Goal: Task Accomplishment & Management: Use online tool/utility

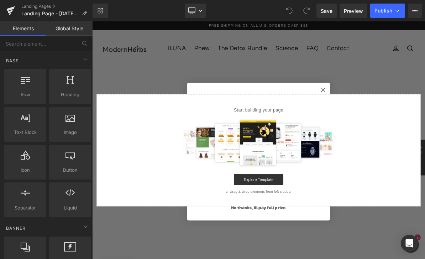
click at [391, 108] on circle "Close dialog" at bounding box center [391, 110] width 12 height 12
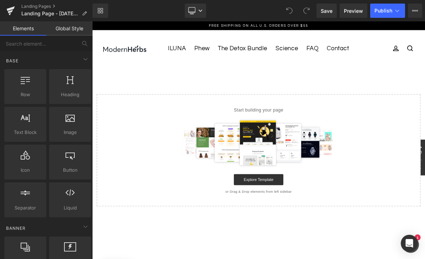
click at [77, 123] on div at bounding box center [70, 120] width 38 height 16
click at [29, 88] on div at bounding box center [25, 83] width 38 height 16
click at [87, 62] on icon at bounding box center [85, 59] width 9 height 9
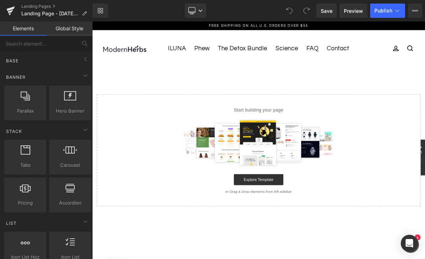
click at [85, 58] on icon at bounding box center [85, 59] width 9 height 9
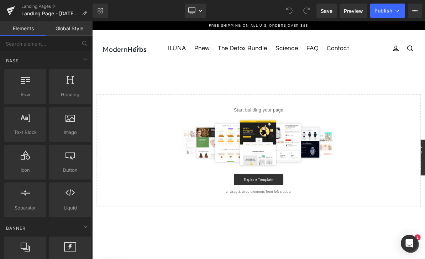
click at [158, 162] on div at bounding box center [307, 178] width 396 height 64
click at [32, 94] on span "Row" at bounding box center [25, 94] width 38 height 7
click at [164, 151] on div at bounding box center [307, 178] width 396 height 64
click at [160, 141] on div "Start building your page Explore Template or Drag & Drop elements from left sid…" at bounding box center [306, 188] width 417 height 144
click at [198, 17] on link "Desktop" at bounding box center [195, 11] width 21 height 14
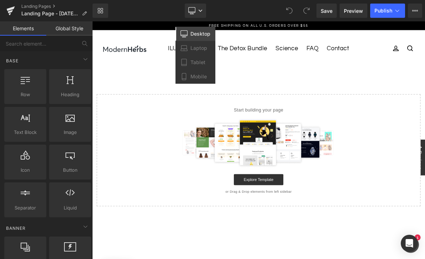
scroll to position [0, 0]
click at [28, 29] on link "Elements" at bounding box center [23, 28] width 46 height 14
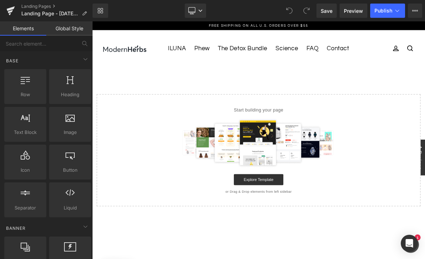
scroll to position [0, 0]
click at [21, 29] on link "Elements" at bounding box center [23, 28] width 46 height 14
click at [20, 28] on link "Elements" at bounding box center [23, 28] width 46 height 14
click at [330, 172] on img at bounding box center [307, 178] width 207 height 64
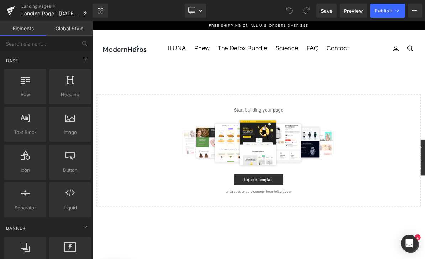
click at [327, 227] on link "Explore Template" at bounding box center [307, 226] width 64 height 14
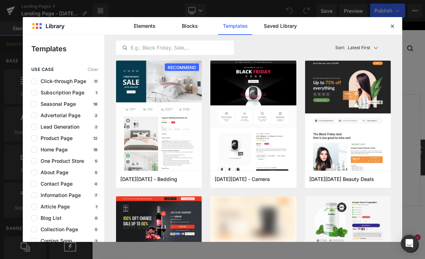
click at [192, 17] on link "Blocks" at bounding box center [190, 26] width 34 height 18
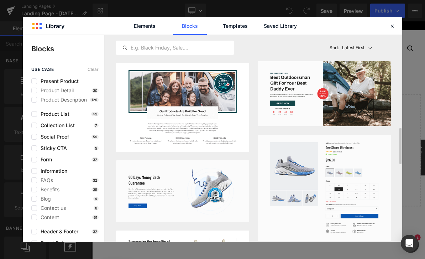
scroll to position [575, 0]
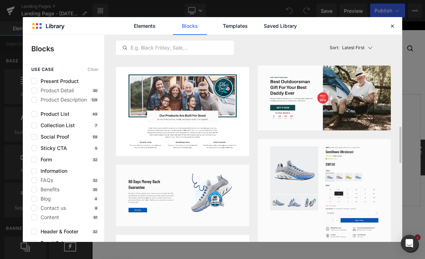
click at [150, 17] on link "Elements" at bounding box center [145, 26] width 34 height 18
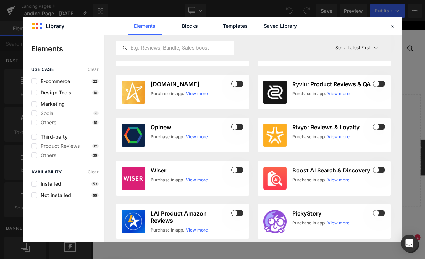
scroll to position [0, 0]
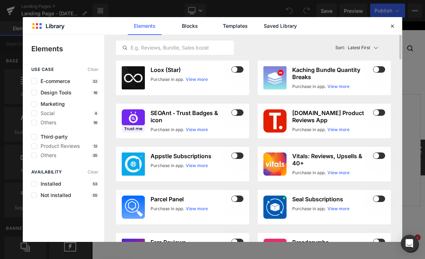
click at [190, 17] on link "Blocks" at bounding box center [190, 26] width 34 height 18
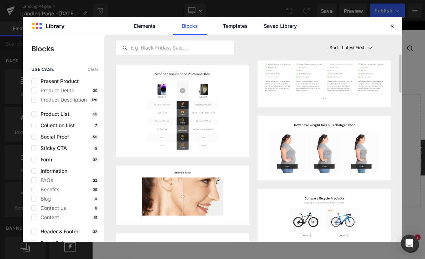
scroll to position [123, 0]
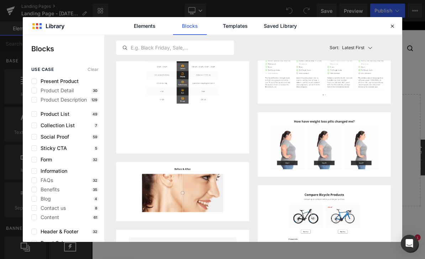
click at [235, 139] on button "Add to page" at bounding box center [220, 144] width 47 height 11
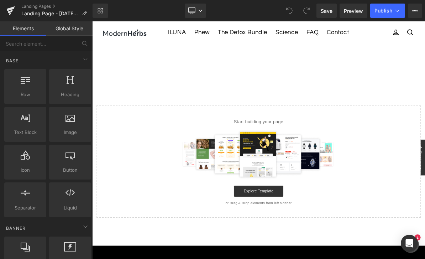
scroll to position [22, 0]
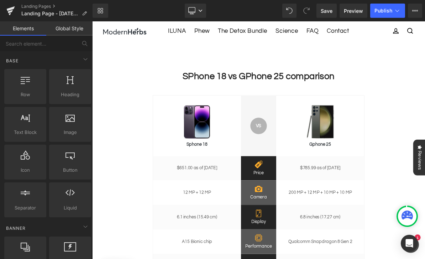
click at [14, 30] on link "Elements" at bounding box center [23, 28] width 46 height 14
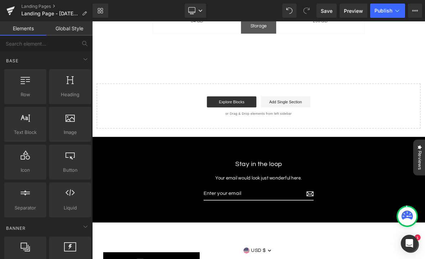
scroll to position [357, 0]
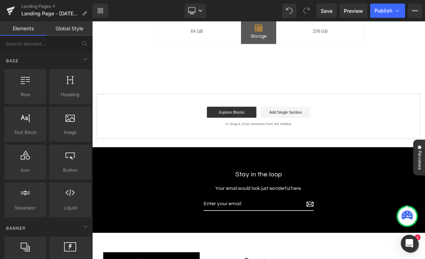
click at [286, 136] on link "Explore Blocks" at bounding box center [272, 139] width 64 height 14
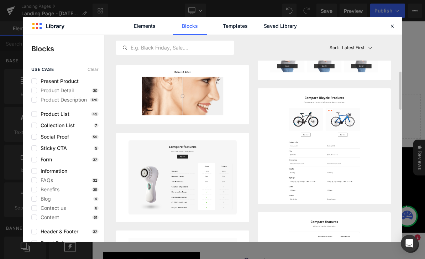
scroll to position [223, 0]
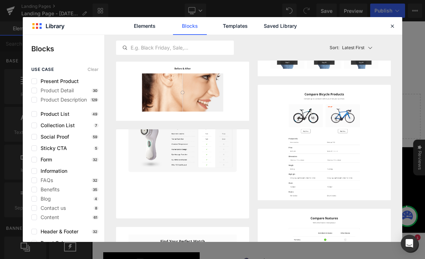
click at [232, 204] on button "Add to page" at bounding box center [220, 209] width 47 height 11
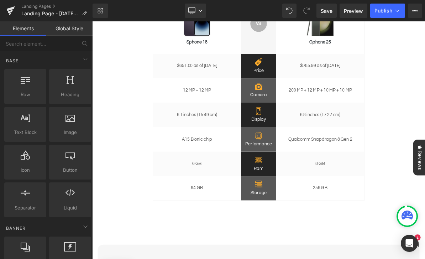
scroll to position [122, 0]
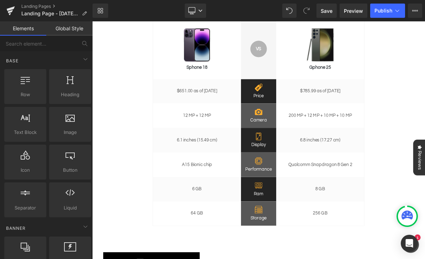
click at [412, 115] on div "$785.99 as of [DATE] Heading" at bounding box center [387, 112] width 114 height 32
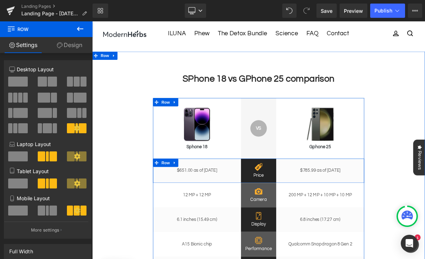
scroll to position [0, 0]
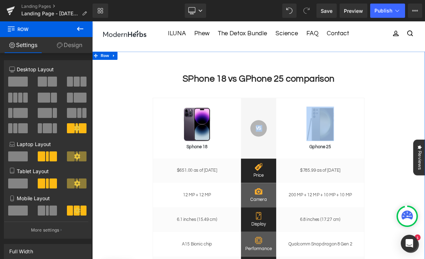
click at [424, 147] on div "SPhone 18 vs GPhone 25 comparison Heading Image Sphone 18 Heading VS Text Block…" at bounding box center [307, 238] width 430 height 299
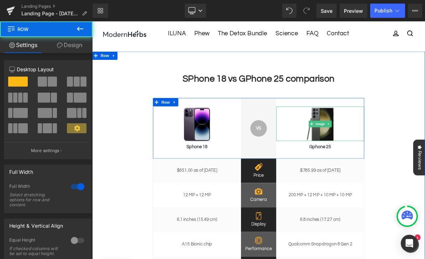
click at [424, 168] on div at bounding box center [387, 153] width 114 height 44
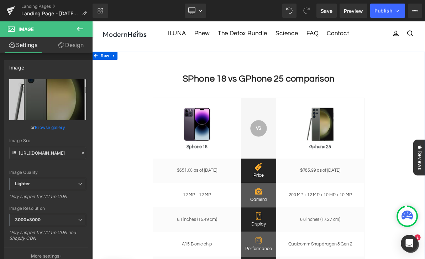
click at [424, 114] on div "SPhone 18 vs GPhone 25 comparison Heading Image Sphone 18 Heading VS Text Block…" at bounding box center [307, 238] width 430 height 299
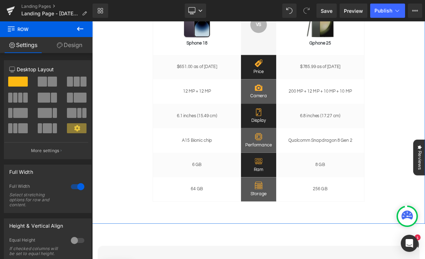
scroll to position [154, 0]
click at [424, 236] on h1 "256 GB" at bounding box center [387, 237] width 114 height 7
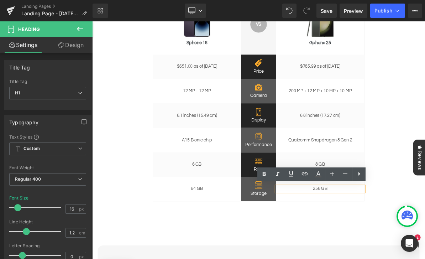
click at [140, 237] on div "SPhone 18 vs GPhone 25 comparison Heading Image Sphone 18 Heading VS Text Block…" at bounding box center [307, 103] width 430 height 299
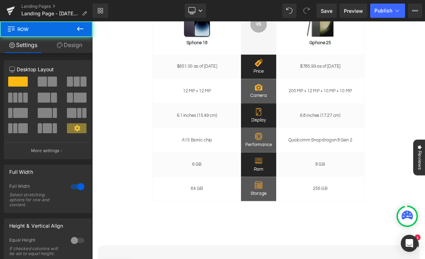
click at [162, 100] on div "SPhone 18 vs GPhone 25 comparison Heading Image Sphone 18 Heading VS Text Block…" at bounding box center [307, 103] width 430 height 299
click at [175, 104] on span at bounding box center [177, 101] width 7 height 9
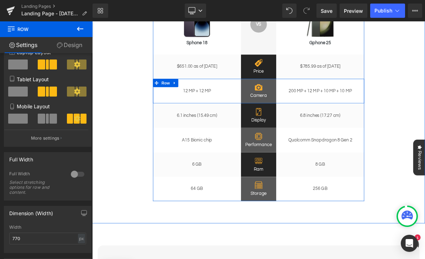
scroll to position [96, 0]
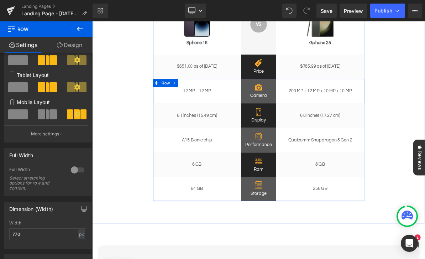
click at [60, 137] on button "More settings" at bounding box center [46, 133] width 84 height 17
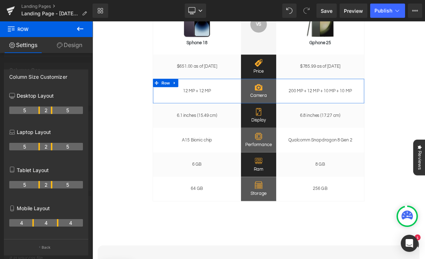
scroll to position [287, 0]
click at [38, 246] on button "Back" at bounding box center [46, 247] width 84 height 16
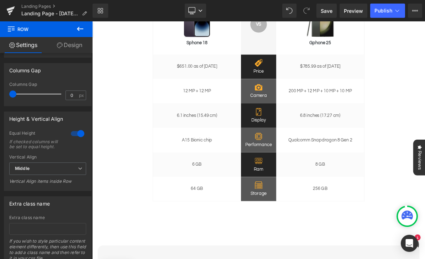
click at [424, 103] on div "SPhone 18 vs GPhone 25 comparison Heading Image Sphone 18 Heading VS Text Block…" at bounding box center [307, 103] width 430 height 299
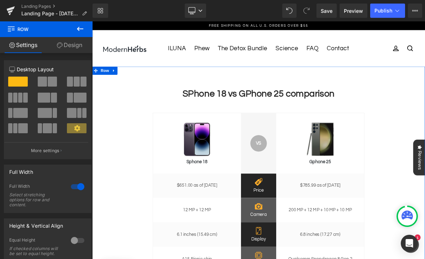
scroll to position [-1, 0]
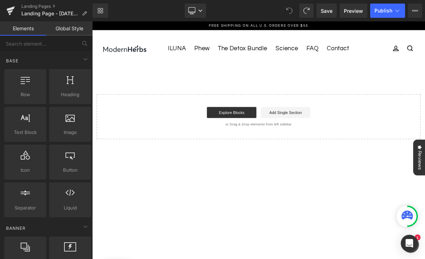
click at [288, 139] on link "Explore Blocks" at bounding box center [272, 139] width 64 height 14
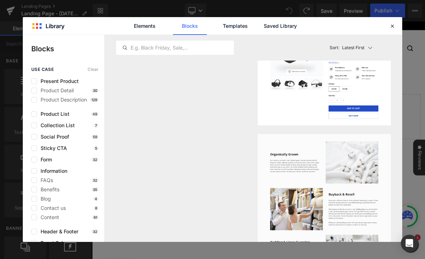
scroll to position [4857, 0]
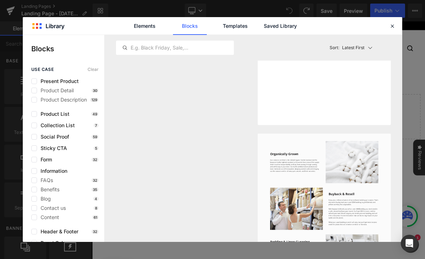
click at [376, 67] on img at bounding box center [323, 13] width 133 height 108
click at [377, 122] on button "Add to page" at bounding box center [361, 116] width 47 height 11
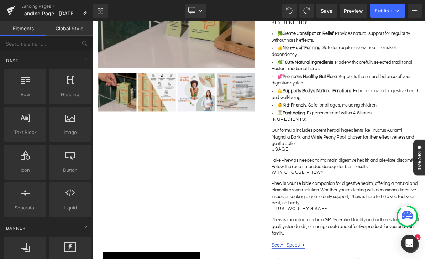
scroll to position [282, 0]
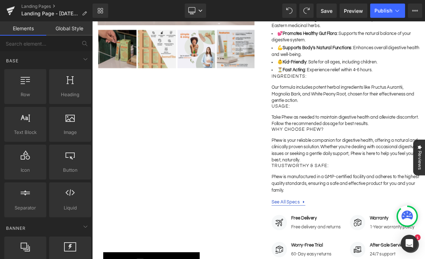
click at [424, 158] on h4 "Why Choose Phew?" at bounding box center [419, 161] width 191 height 6
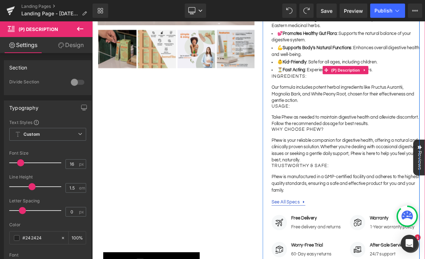
click at [424, 167] on div "Experience gentle yet effective relief with Phew, our expertly crafted herbal f…" at bounding box center [419, 82] width 191 height 327
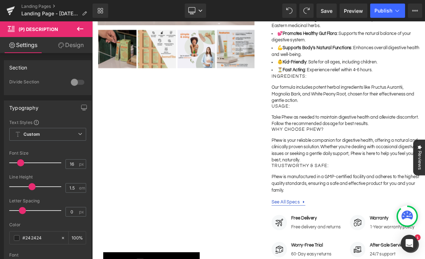
click at [12, 22] on span "(P) Description" at bounding box center [42, 29] width 71 height 16
click at [18, 28] on span "(P) Description" at bounding box center [42, 29] width 71 height 16
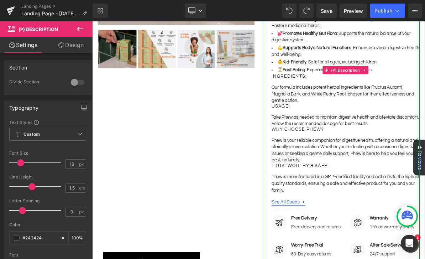
click at [424, 173] on p "Phew is your reliable companion for digestive health, offering a natural and cl…" at bounding box center [419, 188] width 191 height 34
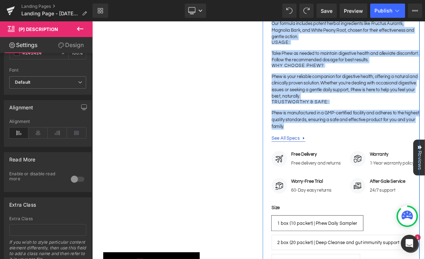
scroll to position [184, 0]
click at [367, 168] on link "See All Specs" at bounding box center [346, 172] width 44 height 9
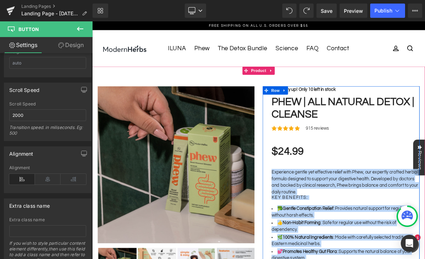
scroll to position [0, 0]
click at [424, 166] on div "Icon Icon Icon Icon Icon Icon List Hoz 915 reviews Text Block Icon List" at bounding box center [419, 164] width 191 height 29
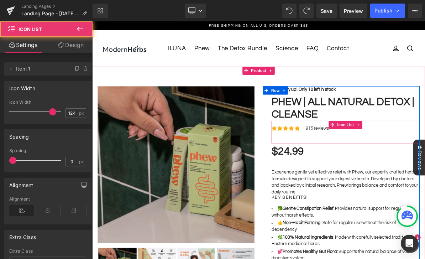
click at [424, 241] on p "Experience gentle yet effective relief with Phew, our expertly crafted herbal f…" at bounding box center [419, 229] width 191 height 34
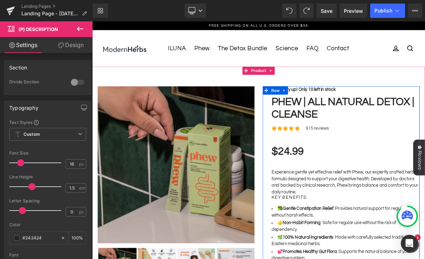
click at [400, 236] on p "Experience gentle yet effective relief with Phew, our expertly crafted herbal f…" at bounding box center [419, 229] width 191 height 34
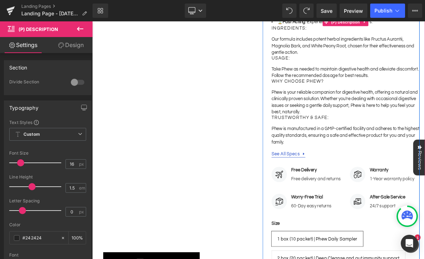
scroll to position [424, 0]
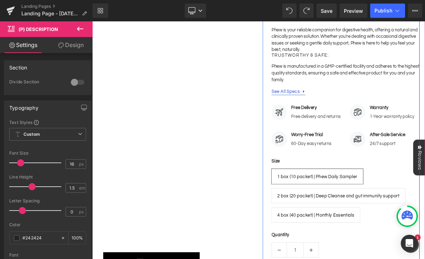
click at [381, 92] on p "Phew is manufactured in a GMP-certified facility and adheres to the highest qua…" at bounding box center [419, 88] width 191 height 26
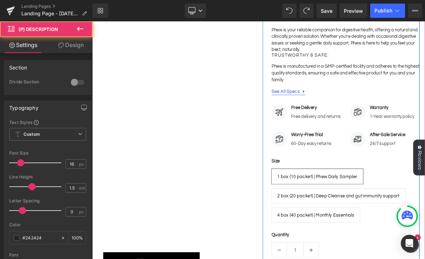
click at [381, 92] on p "Phew is manufactured in a GMP-certified facility and adheres to the highest qua…" at bounding box center [419, 88] width 191 height 26
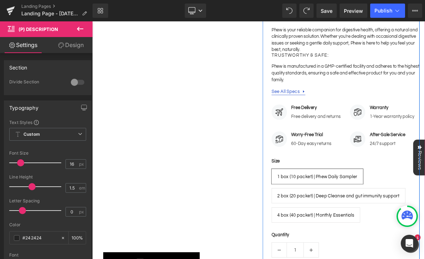
click at [390, 85] on p "Phew is manufactured in a GMP-certified facility and adheres to the highest qua…" at bounding box center [419, 88] width 191 height 26
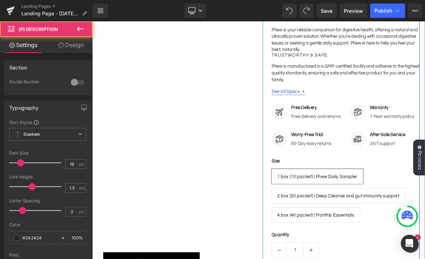
click at [388, 86] on p "Phew is manufactured in a GMP-certified facility and adheres to the highest qua…" at bounding box center [419, 88] width 191 height 26
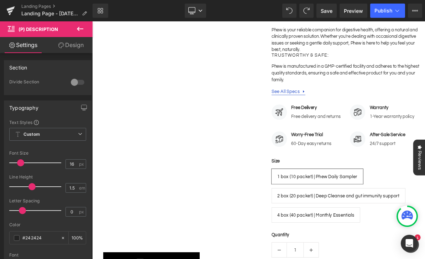
click at [22, 23] on span "(P) Description" at bounding box center [42, 29] width 71 height 16
click at [24, 31] on span "(P) Description" at bounding box center [37, 29] width 39 height 6
click at [74, 23] on button at bounding box center [80, 29] width 25 height 16
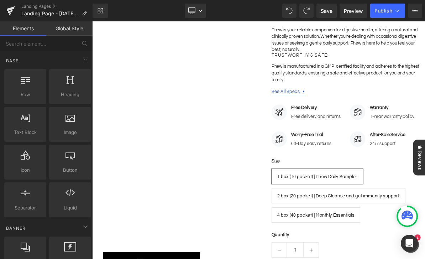
click at [92, 21] on div at bounding box center [92, 21] width 0 height 0
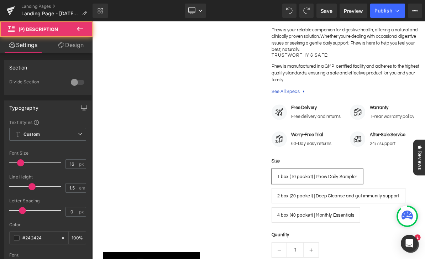
click at [424, 76] on p "Phew is manufactured in a GMP-certified facility and adheres to the highest qua…" at bounding box center [419, 88] width 191 height 26
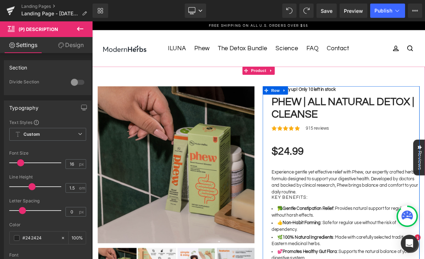
scroll to position [0, 0]
click at [161, 173] on img at bounding box center [200, 206] width 203 height 203
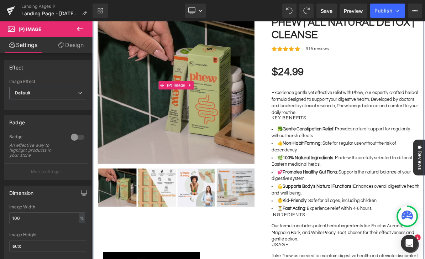
scroll to position [104, 0]
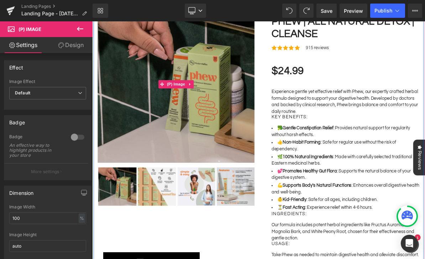
click at [204, 102] on span "(P) Image" at bounding box center [200, 102] width 27 height 11
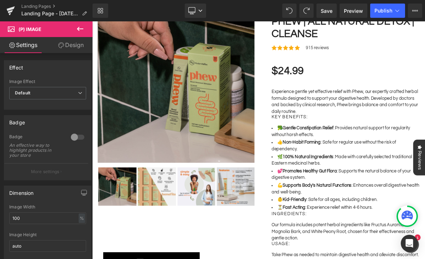
click at [21, 55] on div "Effect Default Zoom Hover Image Effect Default Default Zoom Hover last Image Ho…" at bounding box center [48, 82] width 96 height 55
click at [17, 46] on link "Settings" at bounding box center [23, 45] width 46 height 16
click at [18, 93] on b "Default" at bounding box center [22, 92] width 15 height 5
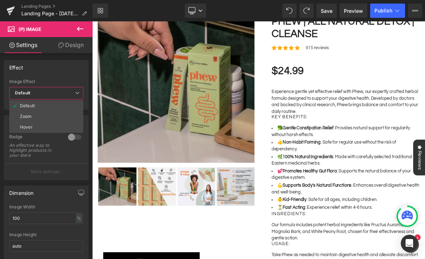
click at [23, 126] on div "Hover" at bounding box center [26, 126] width 13 height 5
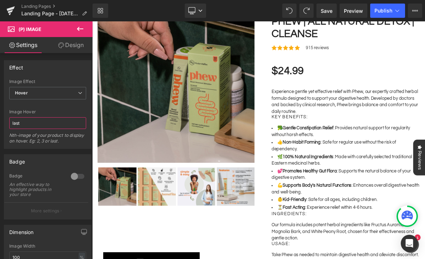
click at [22, 125] on input "last" at bounding box center [47, 123] width 77 height 12
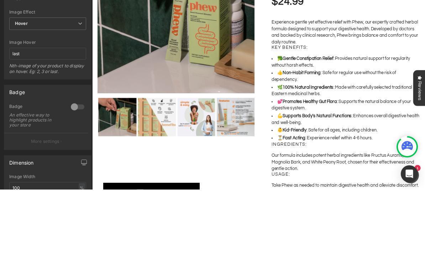
click at [12, 87] on span "Hover" at bounding box center [47, 93] width 77 height 12
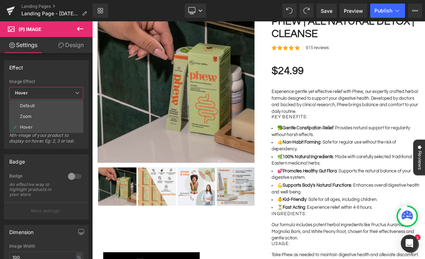
click at [19, 110] on li "Default" at bounding box center [46, 105] width 74 height 11
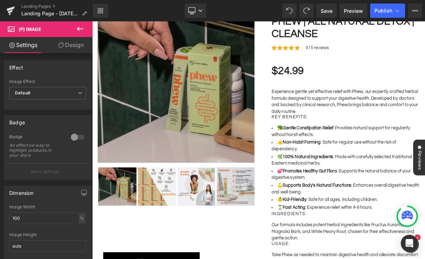
scroll to position [0, 0]
click at [70, 42] on link "Design" at bounding box center [71, 45] width 46 height 16
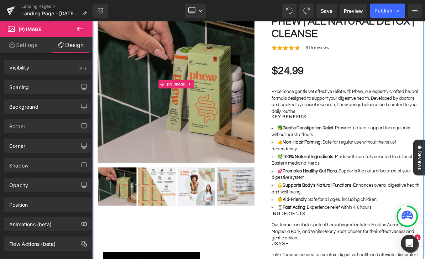
click at [256, 124] on img at bounding box center [200, 102] width 203 height 203
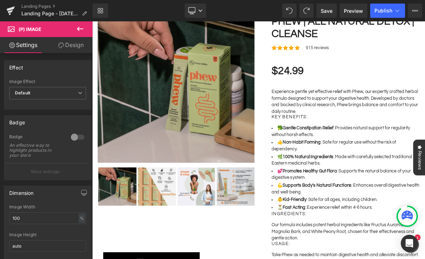
click at [11, 28] on icon at bounding box center [11, 28] width 7 height 7
click at [82, 30] on icon at bounding box center [80, 29] width 9 height 9
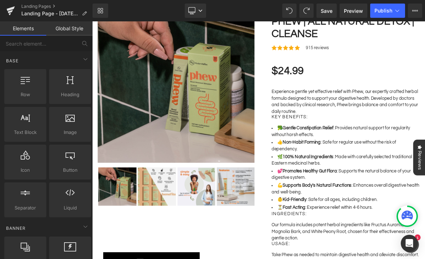
click at [267, 123] on img at bounding box center [200, 102] width 203 height 203
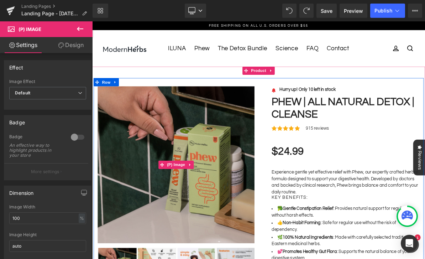
click at [23, 27] on span "(P) Image" at bounding box center [29, 29] width 23 height 6
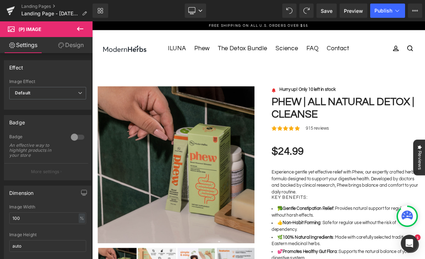
click at [79, 34] on button at bounding box center [80, 29] width 25 height 16
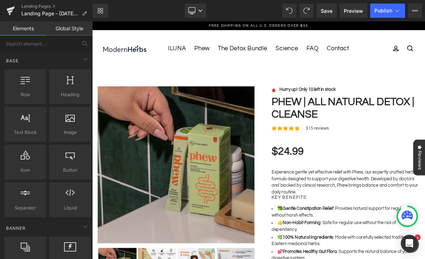
click at [292, 166] on img at bounding box center [200, 206] width 203 height 203
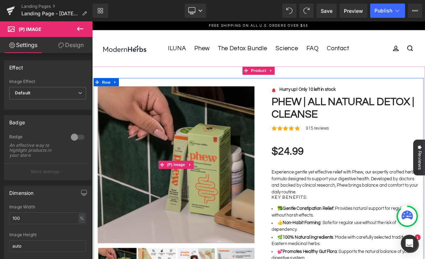
click at [276, 189] on img at bounding box center [200, 206] width 203 height 203
click at [98, 105] on div "Sale Off (P) Image" at bounding box center [200, 234] width 213 height 259
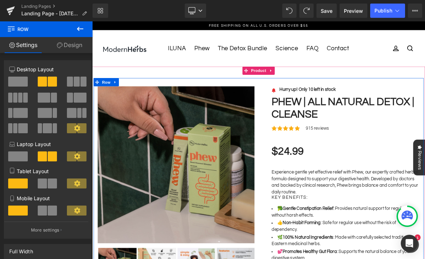
click at [114, 97] on span "Row" at bounding box center [110, 100] width 14 height 11
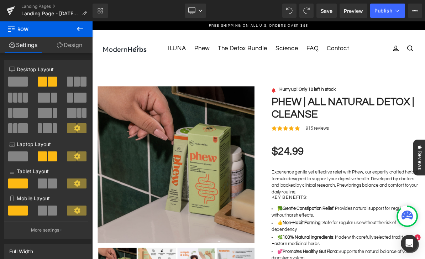
click at [20, 27] on span "Row" at bounding box center [42, 29] width 71 height 16
click at [191, 133] on img at bounding box center [200, 206] width 203 height 203
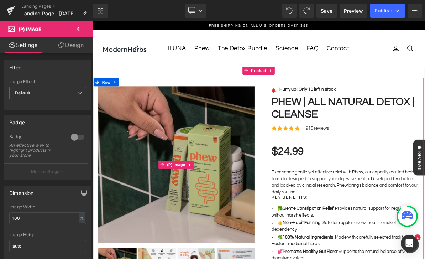
click at [222, 210] on link at bounding box center [218, 206] width 9 height 11
click at [207, 208] on link at bounding box center [204, 206] width 9 height 11
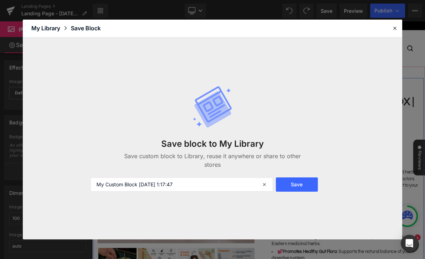
click at [298, 186] on button "Save" at bounding box center [297, 184] width 42 height 14
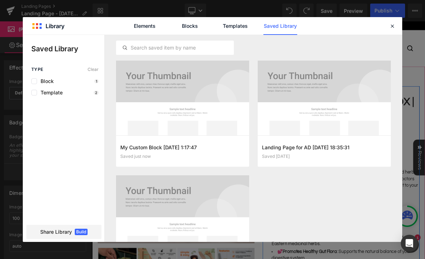
click at [240, 17] on link "Templates" at bounding box center [235, 26] width 34 height 18
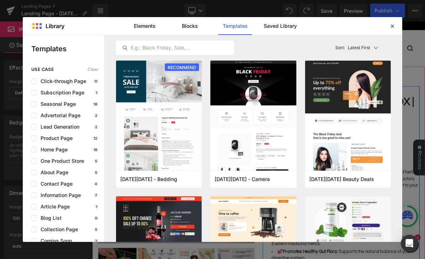
click at [195, 17] on link "Blocks" at bounding box center [190, 26] width 34 height 18
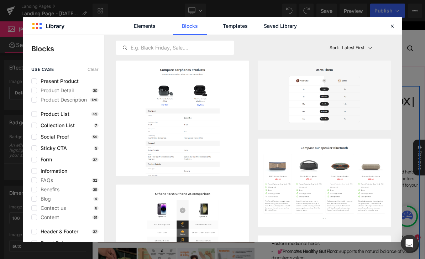
click at [153, 17] on link "Elements" at bounding box center [145, 26] width 34 height 18
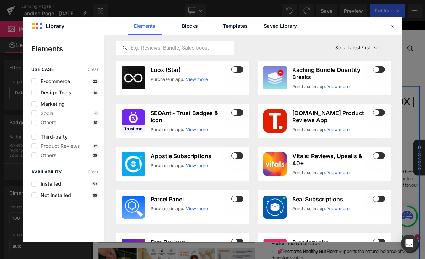
click at [395, 22] on div at bounding box center [392, 26] width 9 height 9
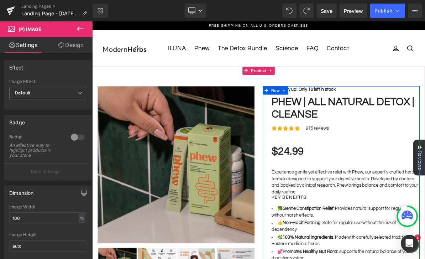
click at [220, 204] on icon at bounding box center [219, 206] width 4 height 4
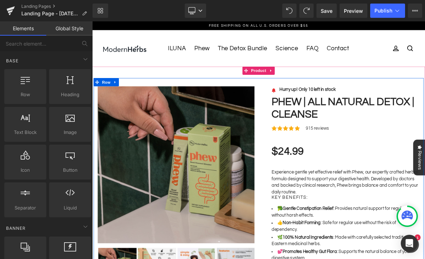
click at [197, 197] on img at bounding box center [200, 206] width 203 height 203
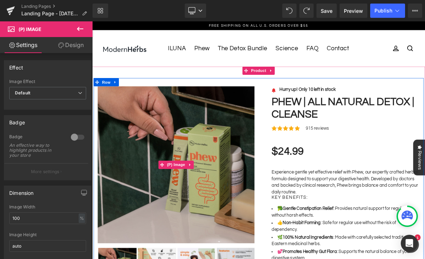
click at [221, 209] on icon at bounding box center [218, 206] width 5 height 5
click at [208, 208] on link at bounding box center [204, 206] width 9 height 11
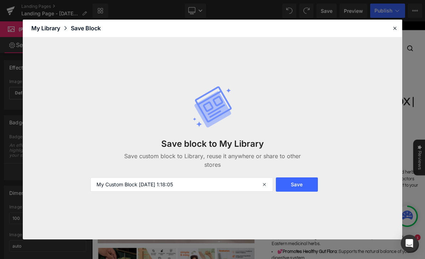
click at [45, 24] on div "My Library" at bounding box center [50, 28] width 39 height 9
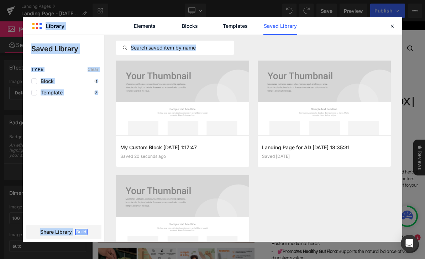
click at [369, 183] on div "My Custom Block [DATE] 1:17:47 Saved 20 seconds ago Add to page Landing Page fo…" at bounding box center [253, 174] width 275 height 229
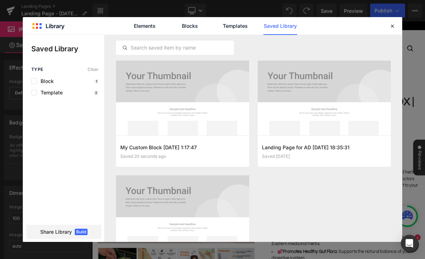
click at [391, 17] on div "Elements Blocks Templates Saved Library" at bounding box center [212, 25] width 379 height 17
click at [391, 22] on div at bounding box center [392, 26] width 9 height 9
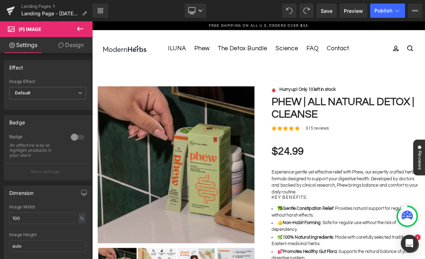
click at [215, 210] on link at bounding box center [211, 206] width 7 height 9
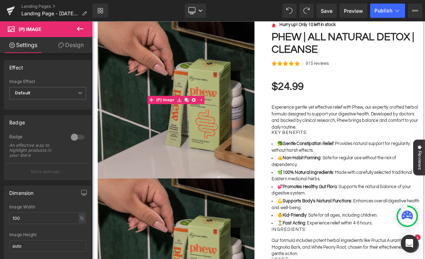
scroll to position [76, 0]
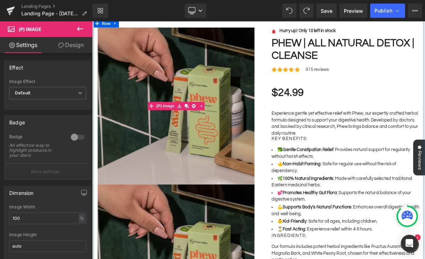
click at [92, 21] on div at bounding box center [92, 21] width 0 height 0
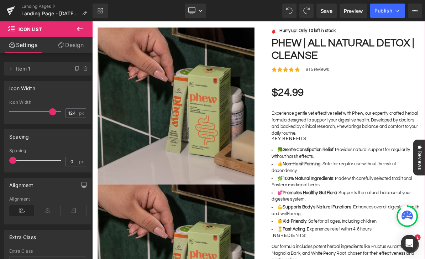
click at [249, 150] on img at bounding box center [200, 130] width 203 height 203
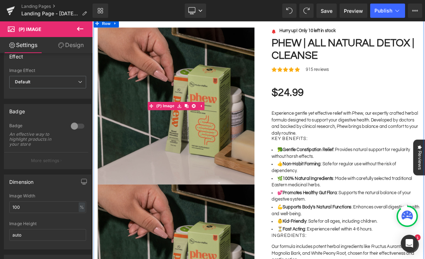
scroll to position [14, 0]
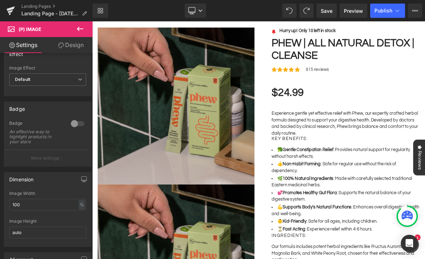
click at [21, 83] on span "Default" at bounding box center [47, 79] width 77 height 12
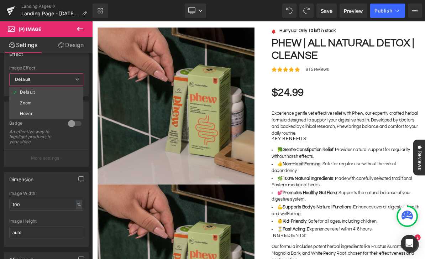
click at [14, 76] on span "Default" at bounding box center [46, 79] width 74 height 12
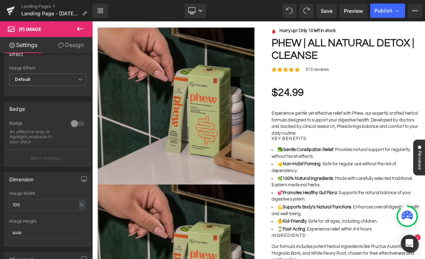
click at [78, 128] on div at bounding box center [77, 123] width 17 height 11
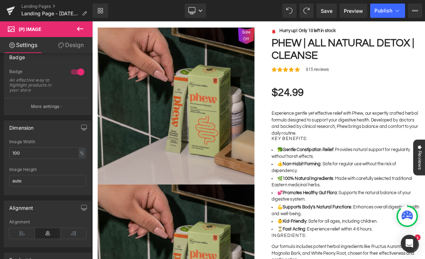
scroll to position [67, 0]
click at [50, 111] on button "More settings" at bounding box center [46, 104] width 84 height 17
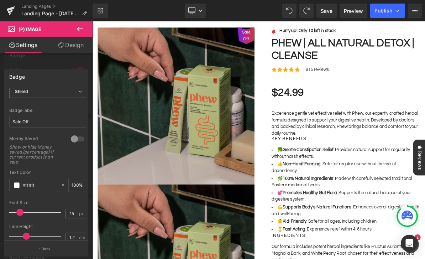
scroll to position [168, 0]
click at [84, 138] on div at bounding box center [77, 137] width 17 height 11
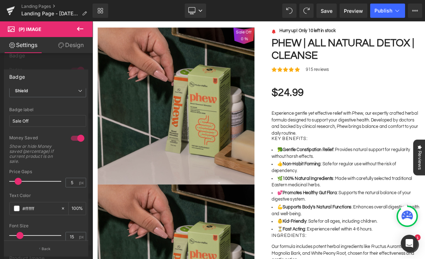
click at [77, 134] on div at bounding box center [77, 137] width 17 height 11
type input "60"
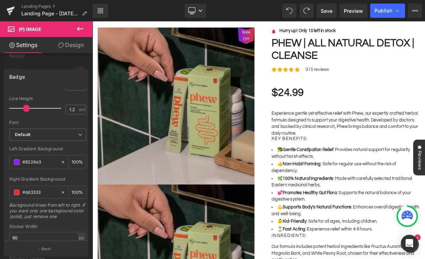
scroll to position [303, 0]
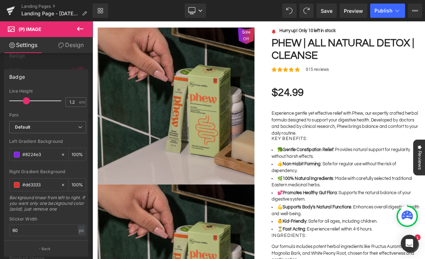
click at [36, 130] on span "Default" at bounding box center [47, 127] width 77 height 12
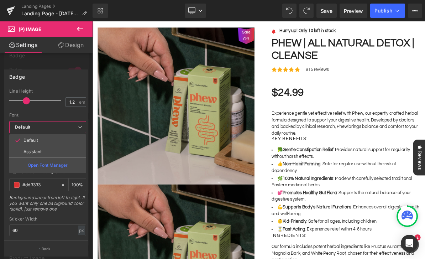
click at [36, 122] on span "Default" at bounding box center [47, 127] width 77 height 12
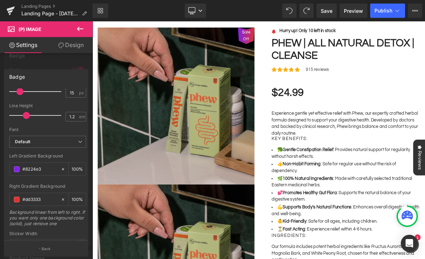
scroll to position [287, 0]
click at [31, 143] on b "Default" at bounding box center [46, 143] width 63 height 6
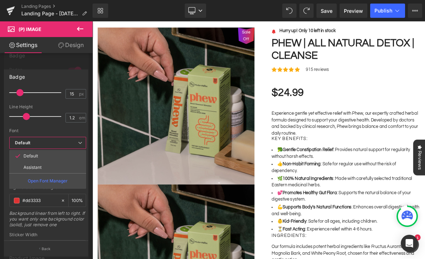
click at [28, 168] on p "Assistant" at bounding box center [32, 167] width 18 height 5
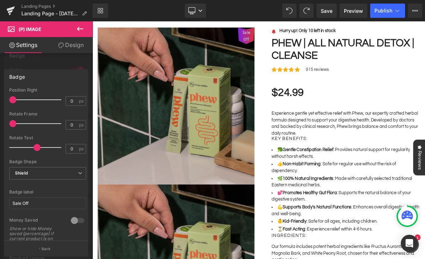
scroll to position [67, 0]
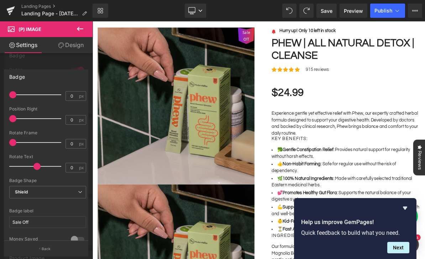
click at [23, 191] on b "Shield" at bounding box center [21, 191] width 13 height 5
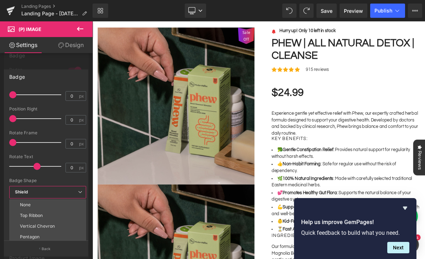
click at [28, 192] on b "Shield" at bounding box center [21, 191] width 13 height 5
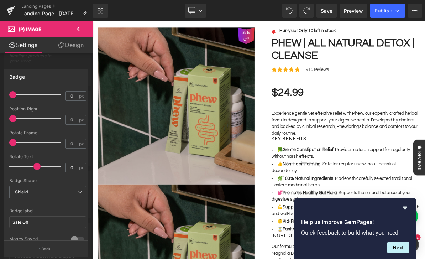
scroll to position [95, 0]
click at [25, 64] on div at bounding box center [46, 141] width 93 height 241
click at [65, 43] on link "Design" at bounding box center [71, 45] width 46 height 16
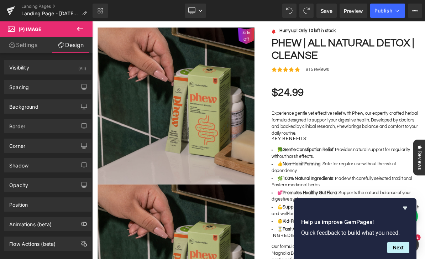
click at [15, 51] on link "Settings" at bounding box center [23, 45] width 46 height 16
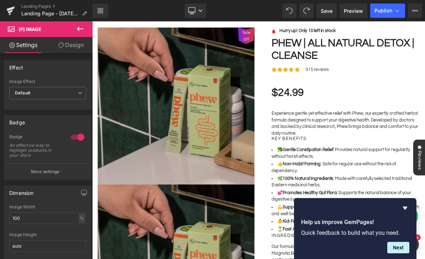
click at [12, 28] on icon at bounding box center [11, 28] width 7 height 7
click at [11, 28] on icon at bounding box center [11, 28] width 7 height 7
click at [15, 27] on span "(P) Image" at bounding box center [42, 29] width 71 height 16
click at [84, 30] on icon at bounding box center [80, 29] width 9 height 9
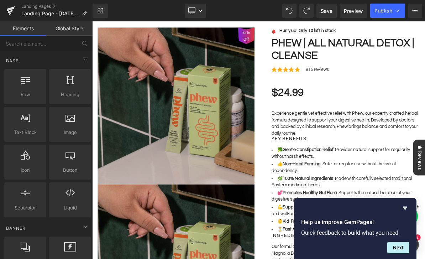
click at [263, 175] on img at bounding box center [200, 130] width 203 height 203
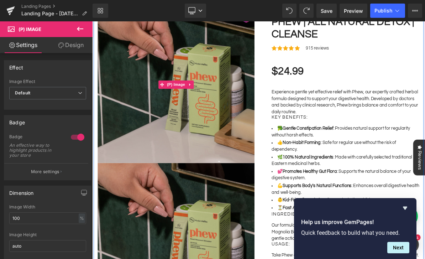
scroll to position [103, 0]
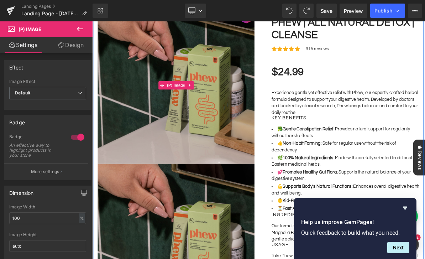
click at [269, 167] on img at bounding box center [200, 103] width 203 height 203
click at [222, 102] on link at bounding box center [218, 103] width 9 height 11
click at [226, 101] on link at bounding box center [223, 103] width 9 height 11
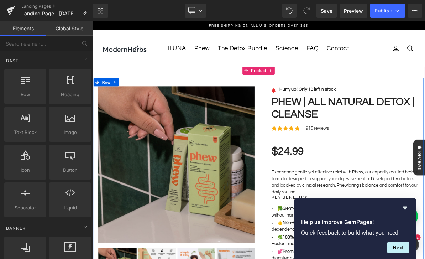
scroll to position [0, 0]
click at [245, 202] on img at bounding box center [200, 206] width 203 height 203
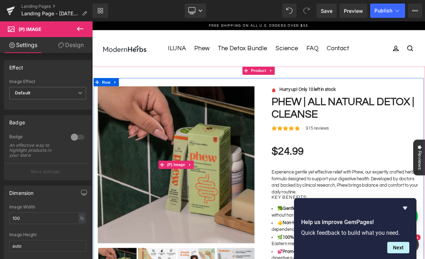
click at [33, 168] on p "More settings" at bounding box center [45, 171] width 28 height 6
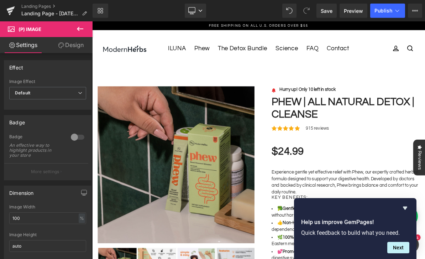
click at [37, 172] on p "More settings" at bounding box center [45, 171] width 28 height 6
click at [34, 171] on p "More settings" at bounding box center [45, 171] width 28 height 6
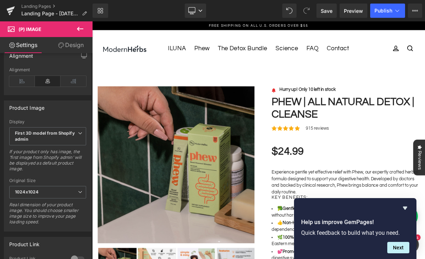
scroll to position [220, 0]
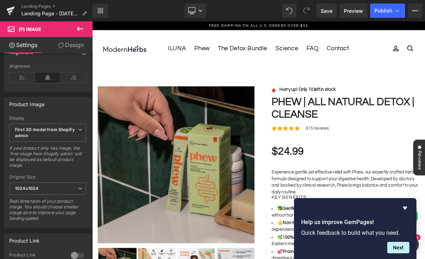
click at [29, 138] on span "First 3D model from Shopify admin" at bounding box center [47, 132] width 77 height 18
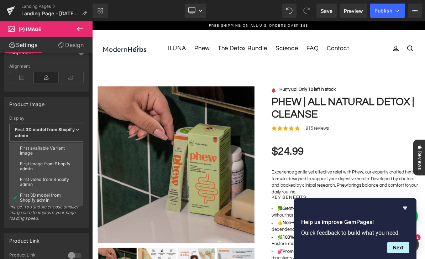
click at [24, 150] on div "First available Variant image" at bounding box center [46, 150] width 53 height 10
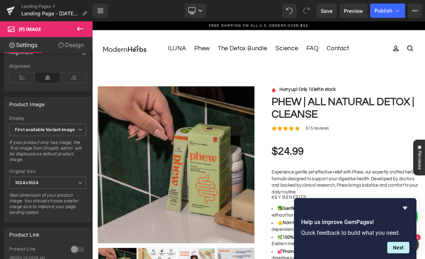
click at [29, 127] on b "First available Variant image" at bounding box center [45, 129] width 60 height 5
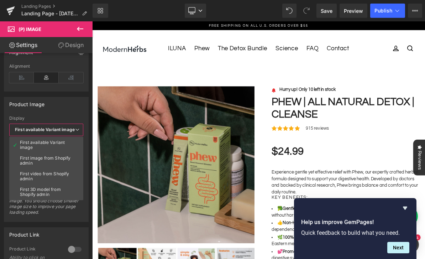
click at [33, 177] on div "First video from Shopify admin" at bounding box center [46, 176] width 53 height 10
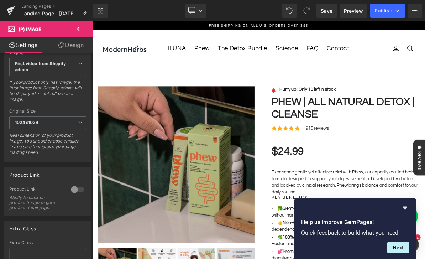
scroll to position [288, 0]
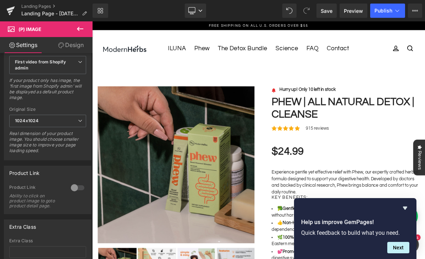
click at [22, 119] on b "1024x1024" at bounding box center [26, 120] width 23 height 5
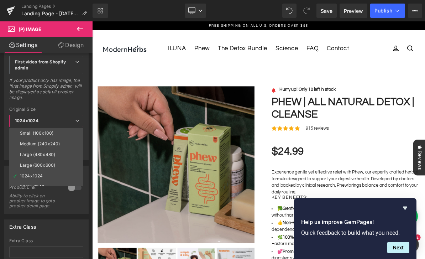
click at [24, 118] on b "1024x1024" at bounding box center [26, 120] width 23 height 5
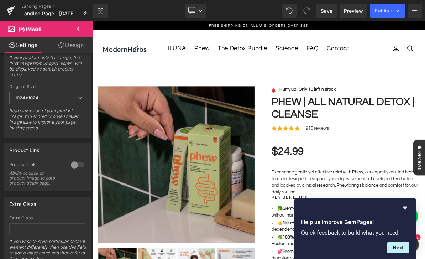
scroll to position [309, 0]
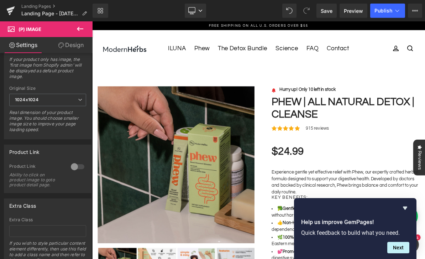
click at [75, 170] on div at bounding box center [77, 166] width 17 height 11
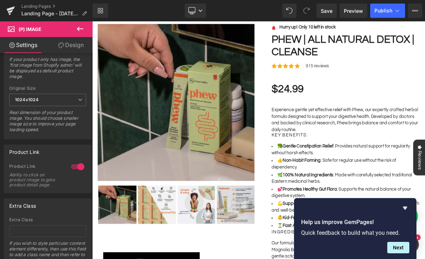
scroll to position [81, 0]
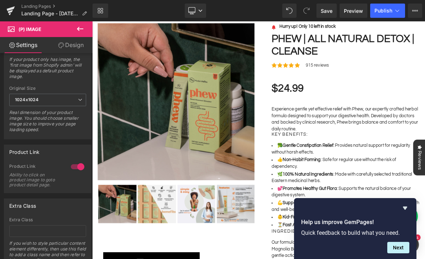
click at [424, 59] on link "Phew | All Natural Detox | Cleanse" at bounding box center [419, 52] width 191 height 32
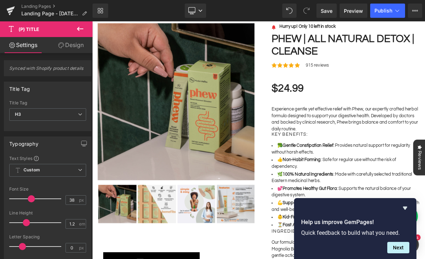
click at [12, 31] on icon at bounding box center [11, 28] width 7 height 7
click at [75, 28] on button at bounding box center [80, 29] width 25 height 16
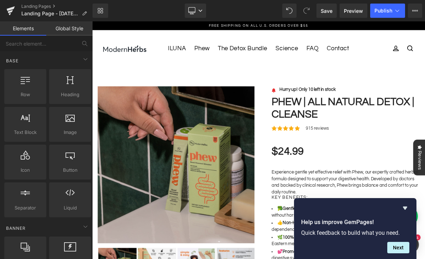
scroll to position [0, 0]
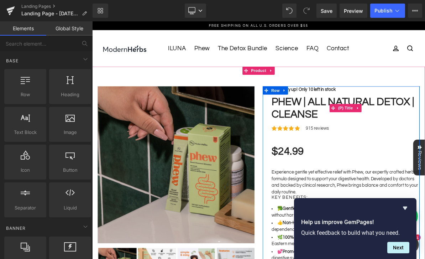
click at [424, 134] on link "Phew | All Natural Detox | Cleanse" at bounding box center [419, 133] width 191 height 32
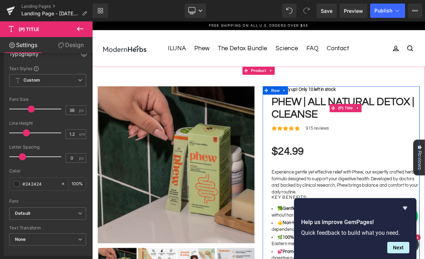
scroll to position [90, 0]
click at [21, 79] on span "Custom Setup Global Style" at bounding box center [47, 80] width 77 height 13
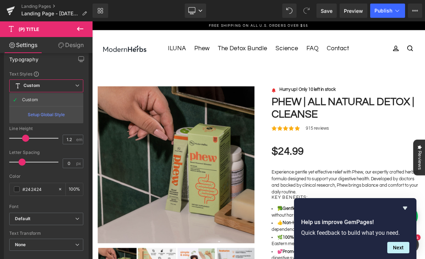
click at [26, 79] on span "Custom Setup Global Style" at bounding box center [46, 85] width 74 height 13
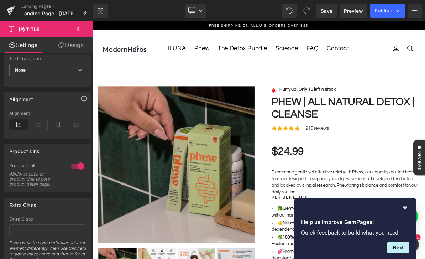
scroll to position [258, 0]
click at [406, 209] on icon "Hide survey" at bounding box center [404, 207] width 9 height 9
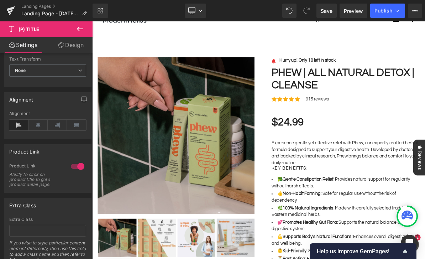
scroll to position [35, 0]
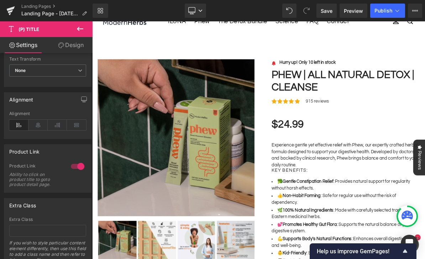
click at [424, 187] on p "Experience gentle yet effective relief with Phew, our expertly crafted herbal f…" at bounding box center [419, 194] width 191 height 34
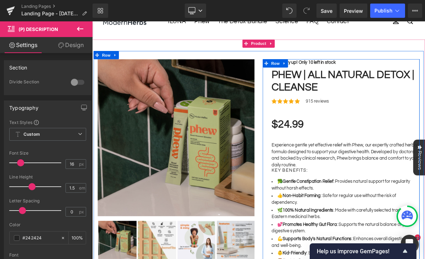
click at [343, 76] on link at bounding box center [340, 75] width 9 height 11
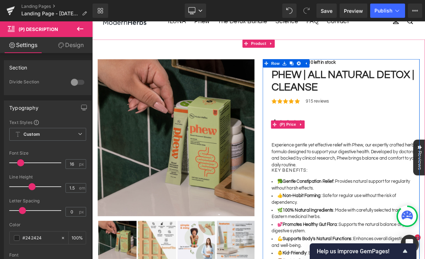
click at [391, 150] on div "$24.99 $24.99 Save -2399%" at bounding box center [419, 155] width 191 height 22
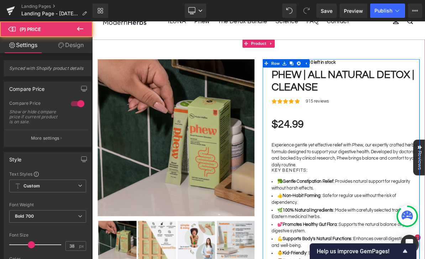
click at [406, 177] on p "Experience gentle yet effective relief with Phew, our expertly crafted herbal f…" at bounding box center [419, 194] width 191 height 34
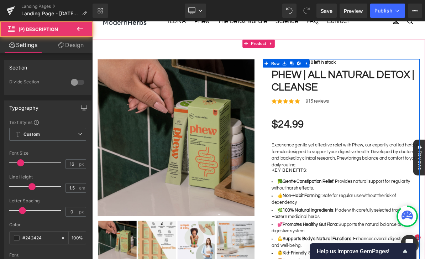
click at [396, 188] on p "Experience gentle yet effective relief with Phew, our expertly crafted herbal f…" at bounding box center [419, 194] width 191 height 34
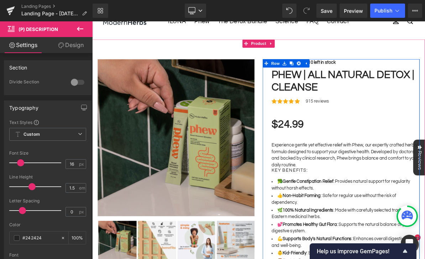
click at [384, 98] on link "Phew | All Natural Detox | Cleanse" at bounding box center [419, 98] width 191 height 32
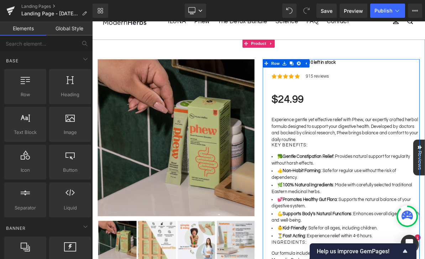
click at [402, 79] on span at bounding box center [405, 75] width 7 height 9
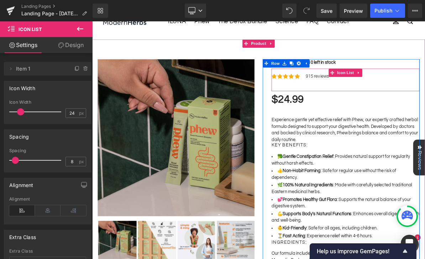
click at [404, 85] on icon at bounding box center [402, 87] width 5 height 5
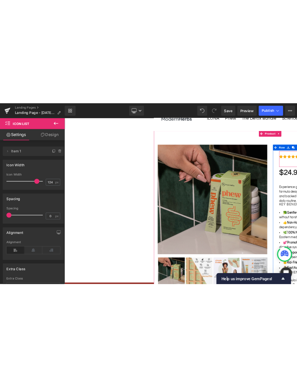
scroll to position [0, 0]
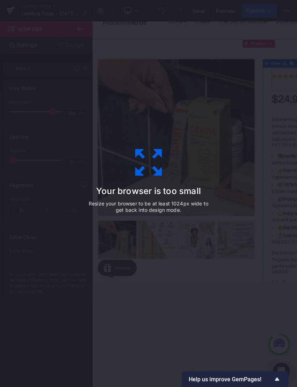
click at [162, 178] on icon at bounding box center [148, 162] width 36 height 36
click at [139, 167] on icon at bounding box center [148, 162] width 36 height 36
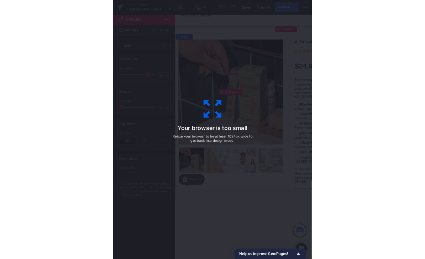
scroll to position [23, 0]
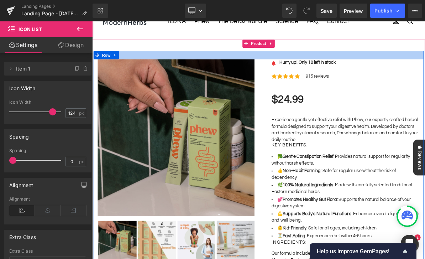
click at [424, 61] on div at bounding box center [307, 65] width 427 height 11
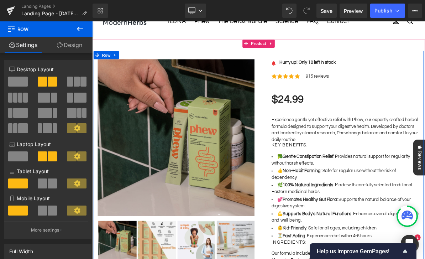
click at [415, 5] on button "Upgrade Plan View Live Page View with current Template Save Template to Library…" at bounding box center [414, 11] width 14 height 14
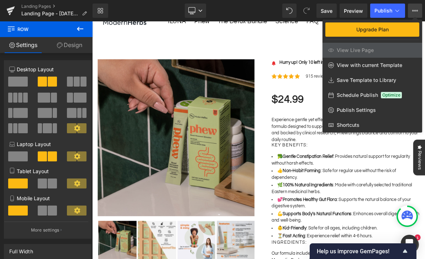
click at [359, 123] on span "Shortcuts" at bounding box center [347, 125] width 23 height 6
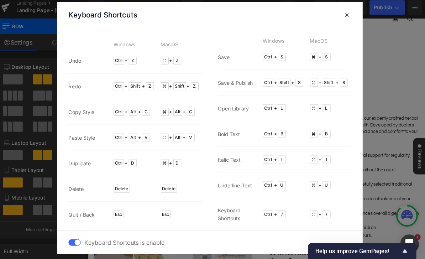
click at [346, 14] on div at bounding box center [347, 18] width 9 height 9
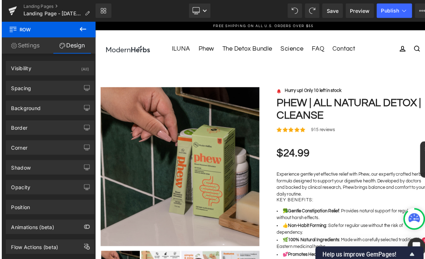
scroll to position [0, 0]
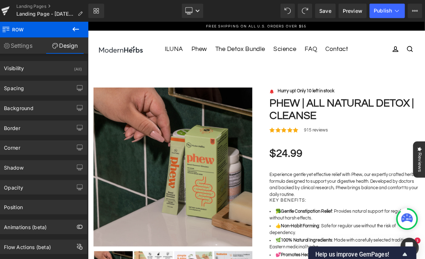
click at [82, 12] on icon at bounding box center [84, 13] width 5 height 5
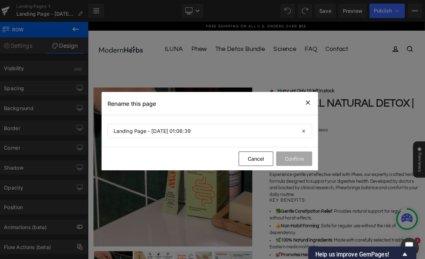
click at [307, 98] on icon at bounding box center [309, 101] width 9 height 9
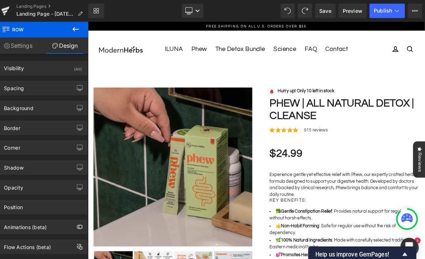
click at [12, 68] on div "Visibility" at bounding box center [19, 65] width 20 height 10
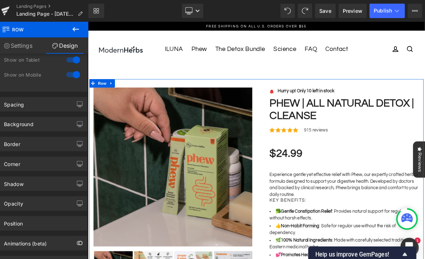
scroll to position [56, 0]
click at [78, 32] on icon at bounding box center [80, 29] width 9 height 9
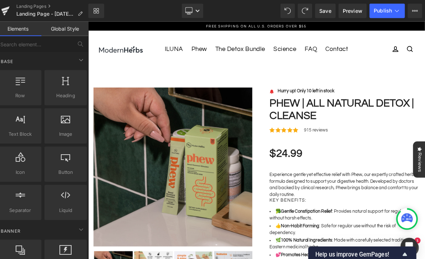
click at [217, 247] on img at bounding box center [196, 206] width 203 height 203
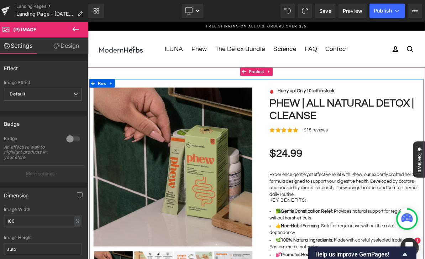
click at [419, 127] on link "Phew | All Natural Detox | Cleanse" at bounding box center [415, 133] width 191 height 32
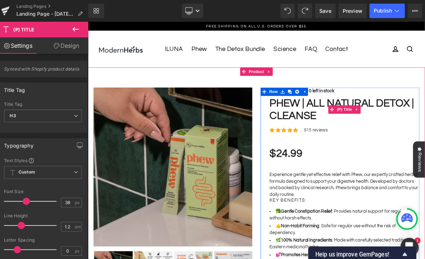
click at [225, 184] on img at bounding box center [196, 206] width 203 height 203
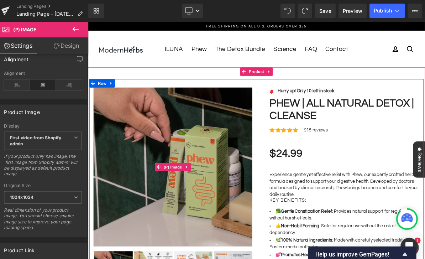
scroll to position [213, 0]
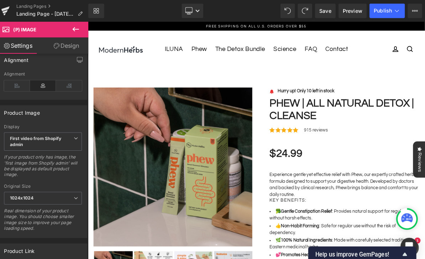
click at [23, 24] on span "(P) Image" at bounding box center [42, 29] width 71 height 16
click at [25, 30] on span "(P) Image" at bounding box center [29, 29] width 23 height 6
click at [76, 28] on icon at bounding box center [80, 29] width 9 height 9
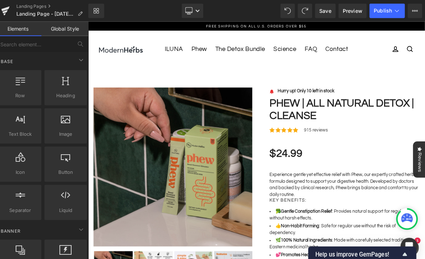
click at [160, 152] on img at bounding box center [196, 206] width 203 height 203
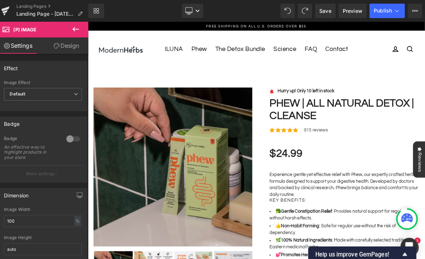
click at [16, 25] on span "(P) Image" at bounding box center [42, 29] width 71 height 16
click at [8, 31] on icon at bounding box center [11, 28] width 7 height 7
click at [8, 28] on icon at bounding box center [11, 28] width 7 height 7
click at [70, 50] on link "Design" at bounding box center [71, 45] width 46 height 16
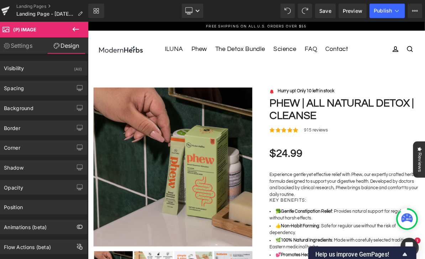
click at [24, 45] on link "Settings" at bounding box center [23, 45] width 46 height 16
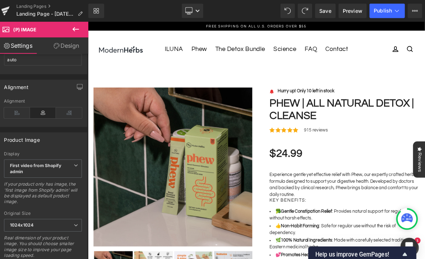
scroll to position [187, 0]
click at [71, 165] on span "First video from Shopify admin" at bounding box center [47, 165] width 77 height 18
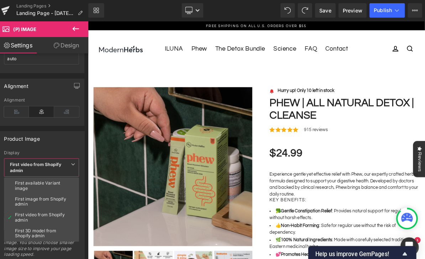
scroll to position [3, 0]
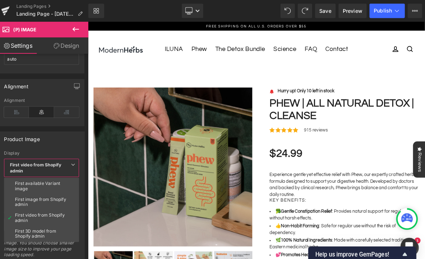
click at [23, 184] on div "First available Variant image" at bounding box center [46, 183] width 53 height 10
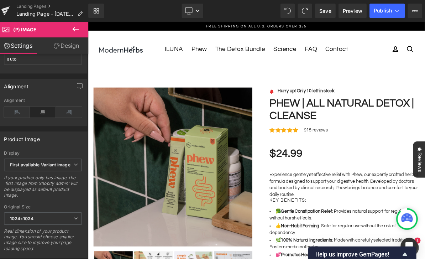
scroll to position [3, 0]
click at [126, 220] on img at bounding box center [196, 206] width 203 height 203
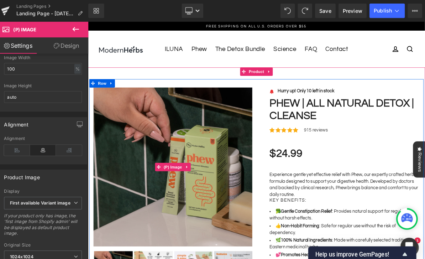
scroll to position [165, 0]
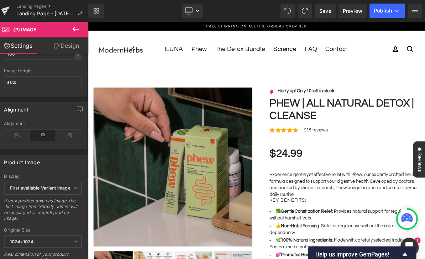
click at [17, 186] on b "First available Variant image" at bounding box center [45, 184] width 60 height 5
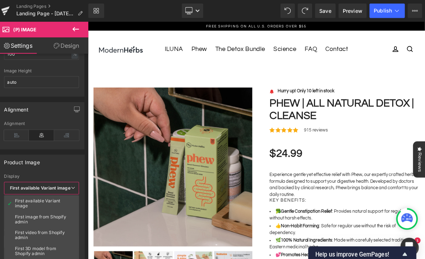
scroll to position [3, 0]
